Goal: Information Seeking & Learning: Learn about a topic

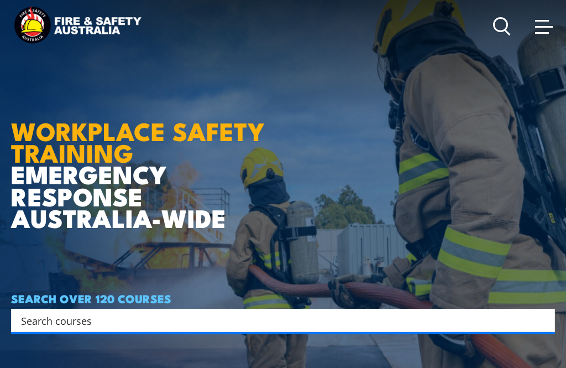
click at [271, 228] on h1 "WORKPLACE SAFETY TRAINING EMERGENCY RESPONSE AUSTRALIA-WIDE" at bounding box center [146, 146] width 270 height 164
click at [263, 213] on h1 "WORKPLACE SAFETY TRAINING EMERGENCY RESPONSE AUSTRALIA-WIDE" at bounding box center [146, 146] width 270 height 164
click at [24, 328] on input "Search input" at bounding box center [276, 320] width 510 height 17
click at [389, 27] on span at bounding box center [544, 27] width 18 height 2
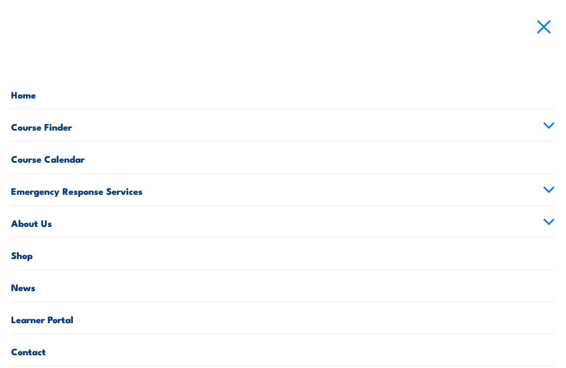
click at [389, 22] on span at bounding box center [544, 27] width 14 height 14
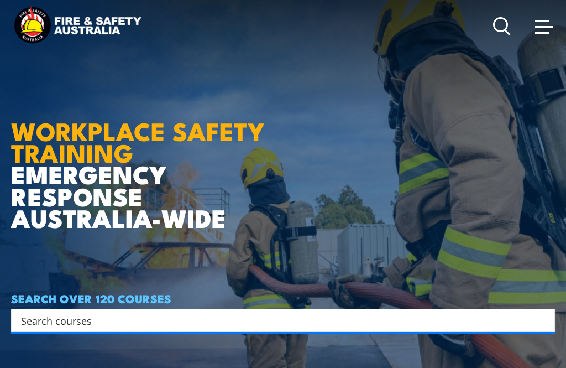
click at [84, 328] on input "Search input" at bounding box center [276, 320] width 510 height 17
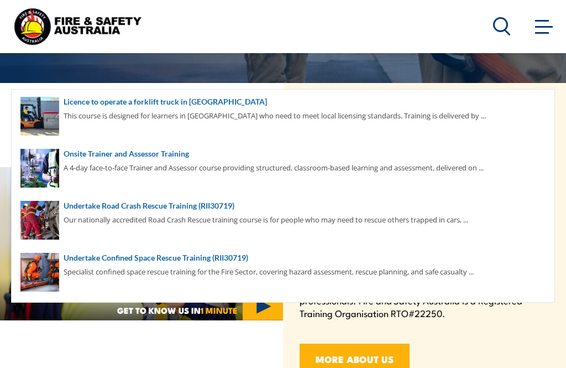
scroll to position [308, 0]
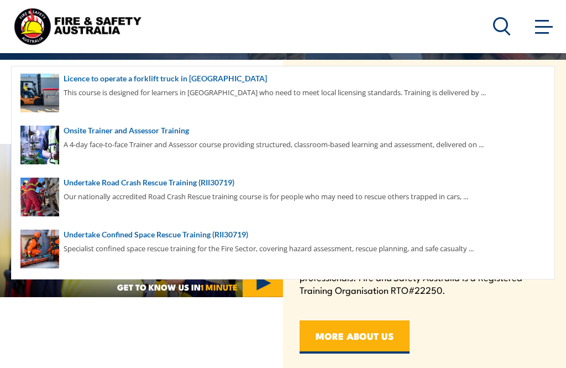
click at [389, 33] on link at bounding box center [544, 26] width 22 height 22
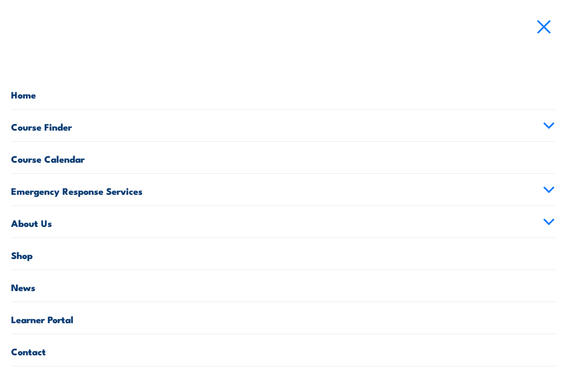
click at [389, 34] on nav "Courses Course Calendar Emergency Response Services Services Overview Emergency…" at bounding box center [283, 184] width 566 height 368
click at [389, 33] on link at bounding box center [544, 26] width 22 height 22
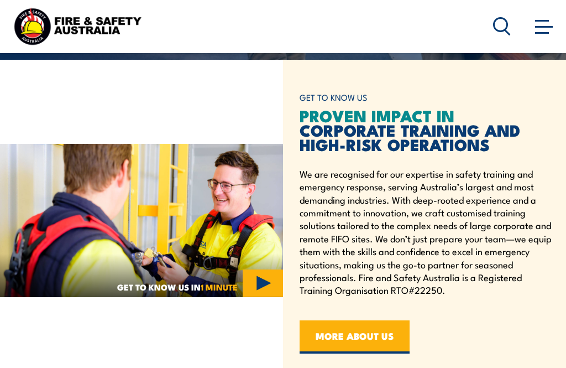
click at [389, 30] on circle at bounding box center [500, 24] width 13 height 13
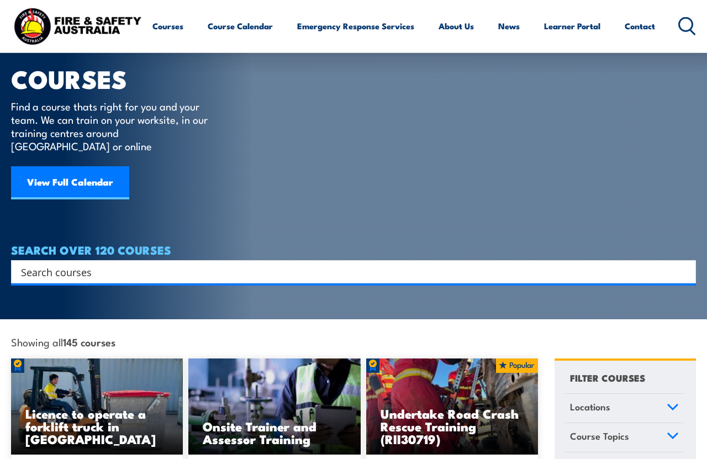
scroll to position [40, 0]
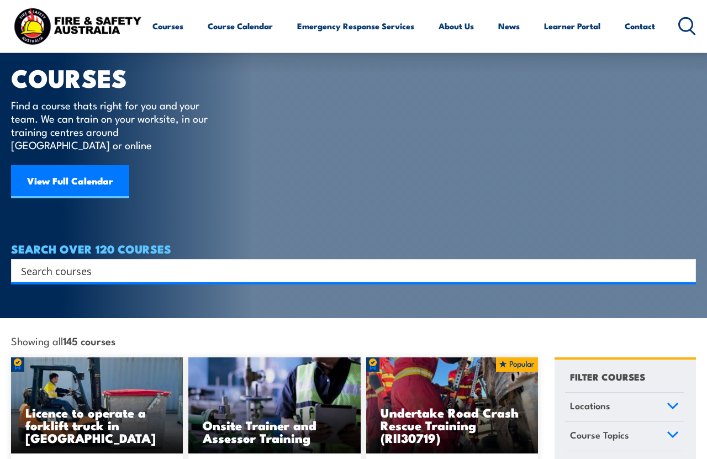
click at [456, 387] on img at bounding box center [452, 406] width 172 height 96
click at [458, 406] on h3 "Undertake Road Crash Rescue Training (RII30719)" at bounding box center [452, 425] width 143 height 38
click at [453, 380] on img at bounding box center [452, 406] width 172 height 96
